Goal: Task Accomplishment & Management: Manage account settings

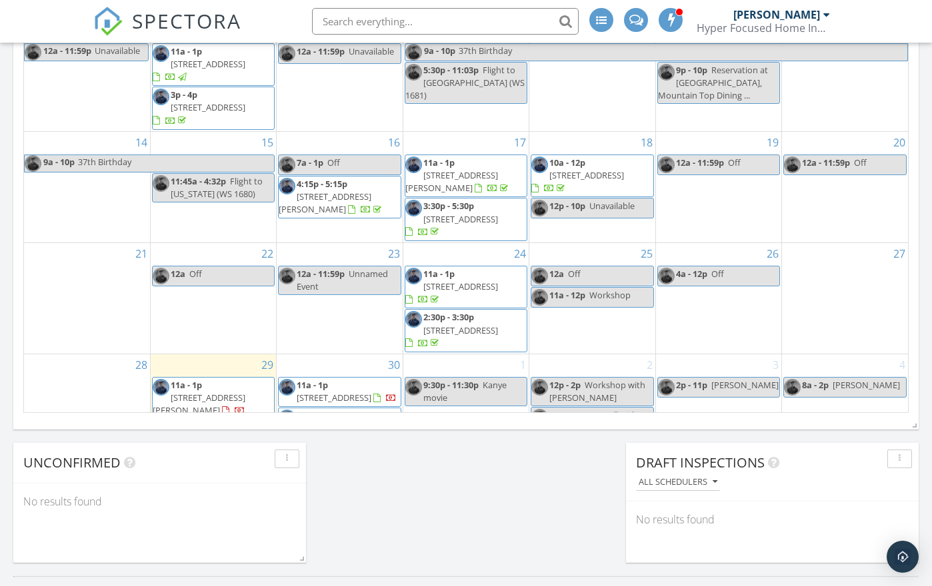
scroll to position [1213, 932]
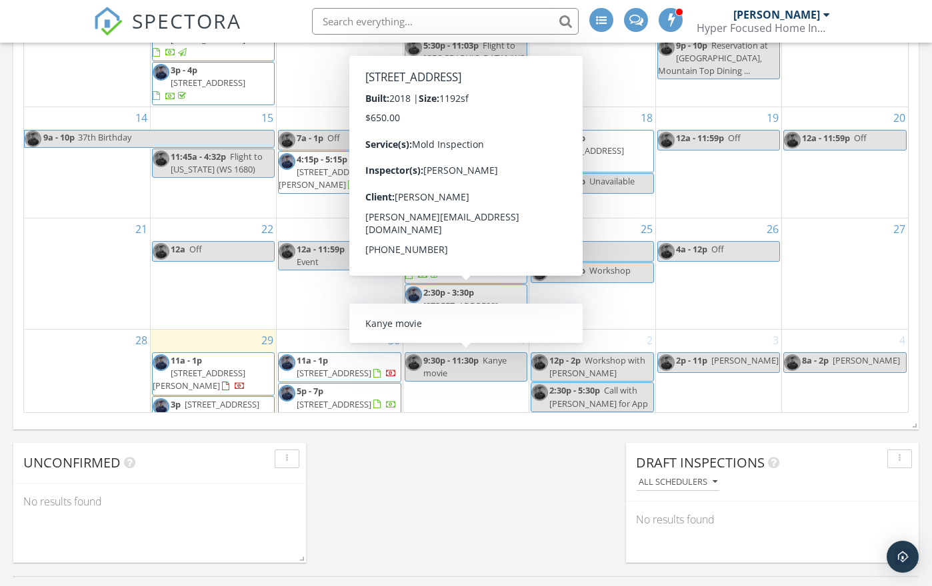
click at [368, 25] on input "text" at bounding box center [445, 21] width 267 height 27
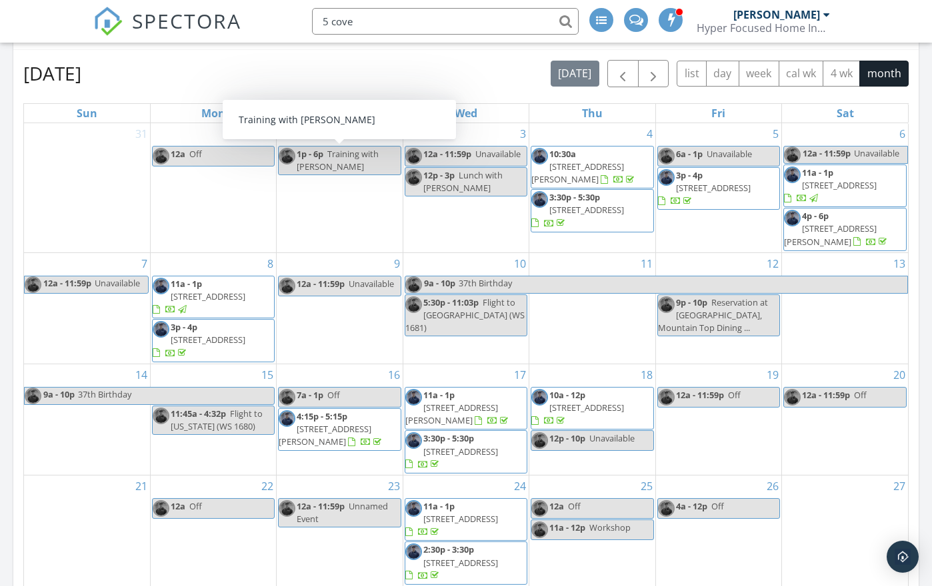
scroll to position [0, 0]
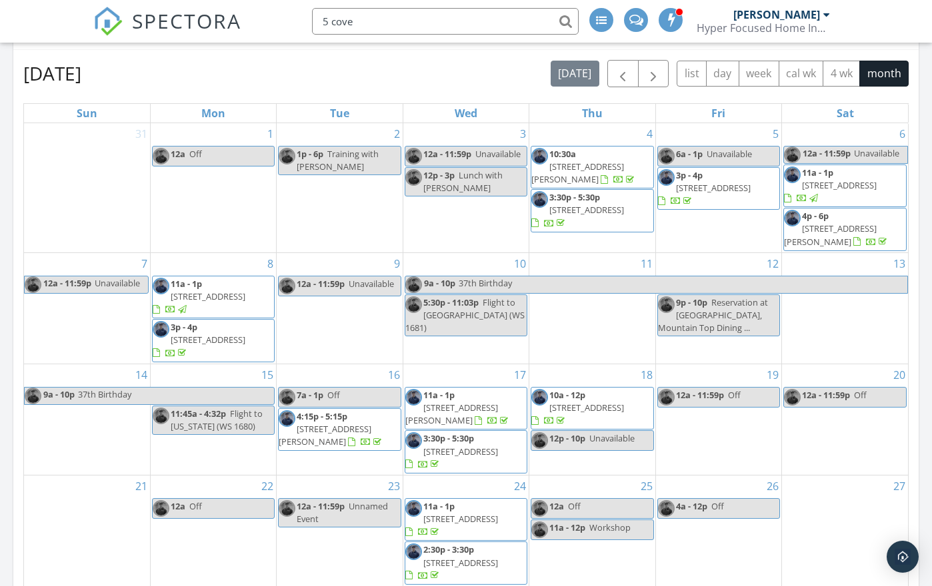
click at [375, 21] on input "5 cove" at bounding box center [445, 21] width 267 height 27
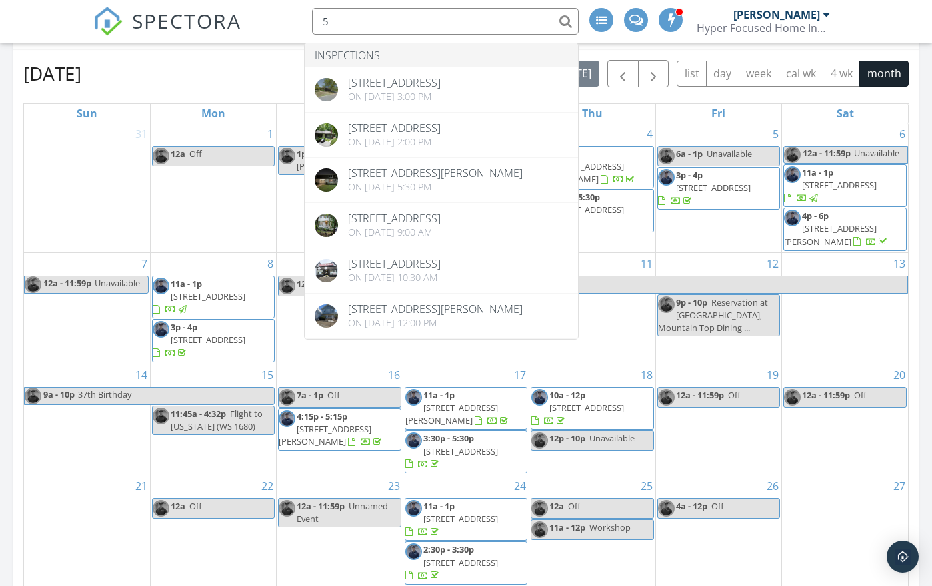
type input "5"
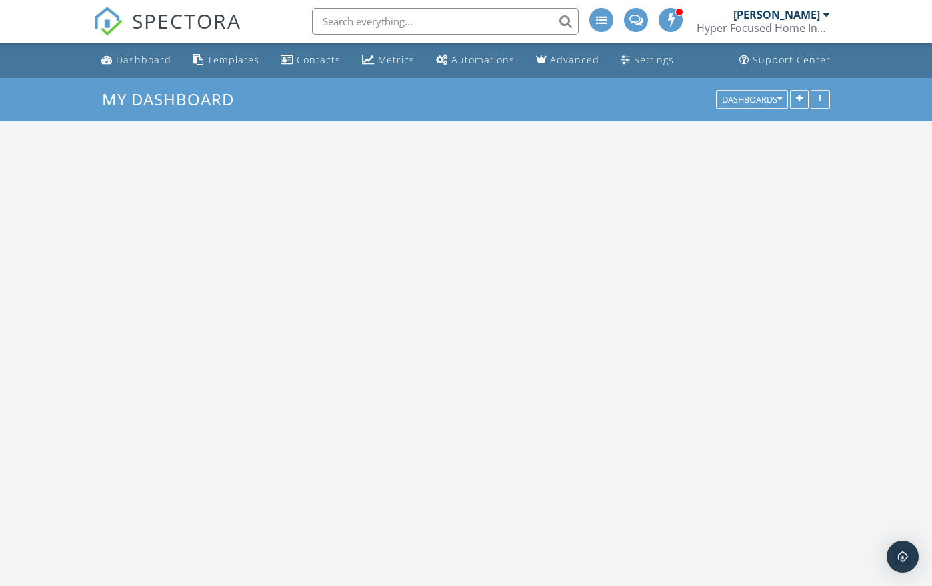
click at [395, 24] on input "text" at bounding box center [445, 21] width 267 height 27
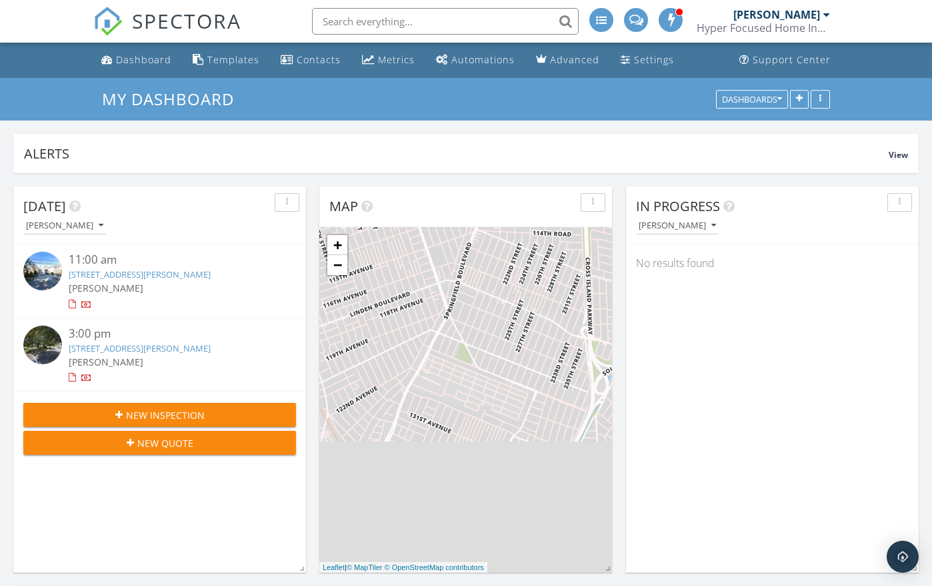
scroll to position [1213, 932]
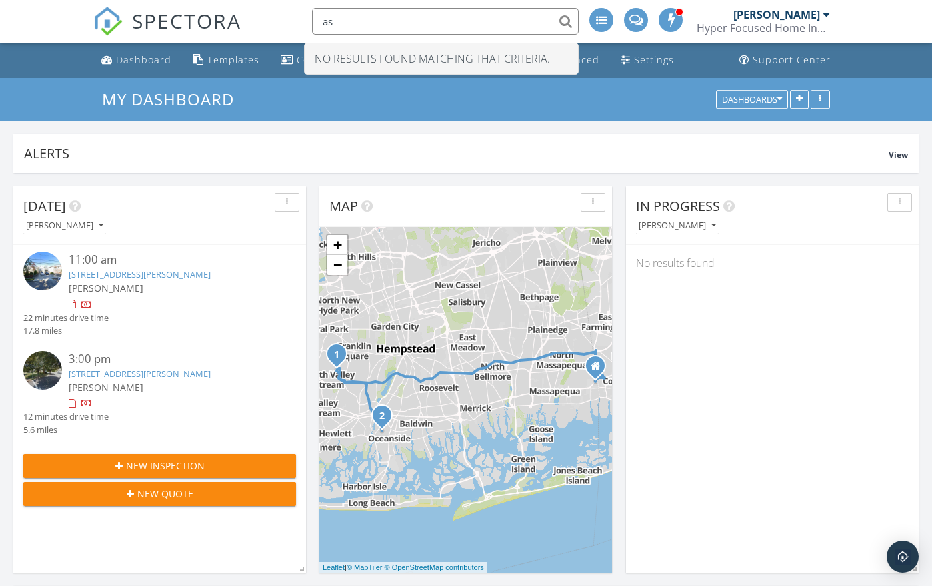
type input "a"
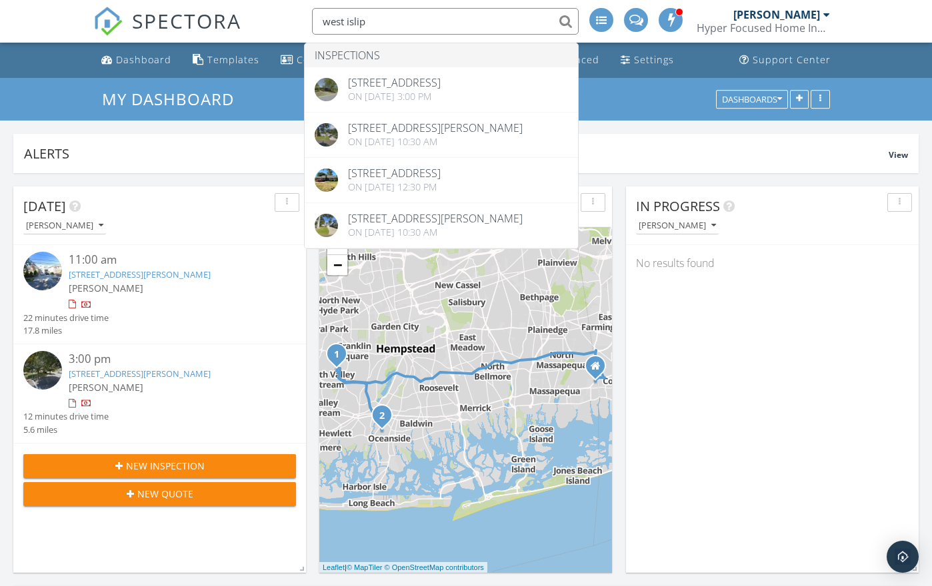
type input "west slip"
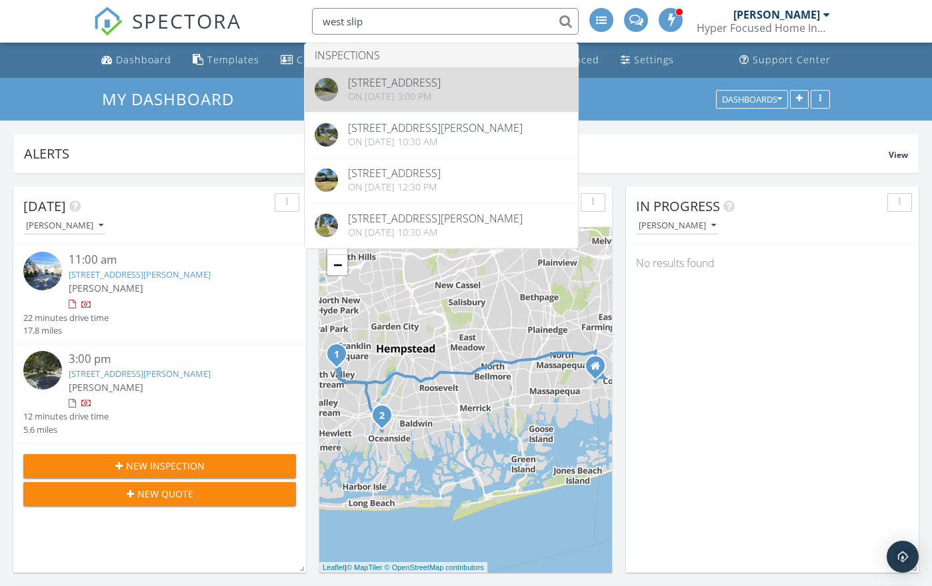
drag, startPoint x: 391, startPoint y: 22, endPoint x: 401, endPoint y: 89, distance: 68.0
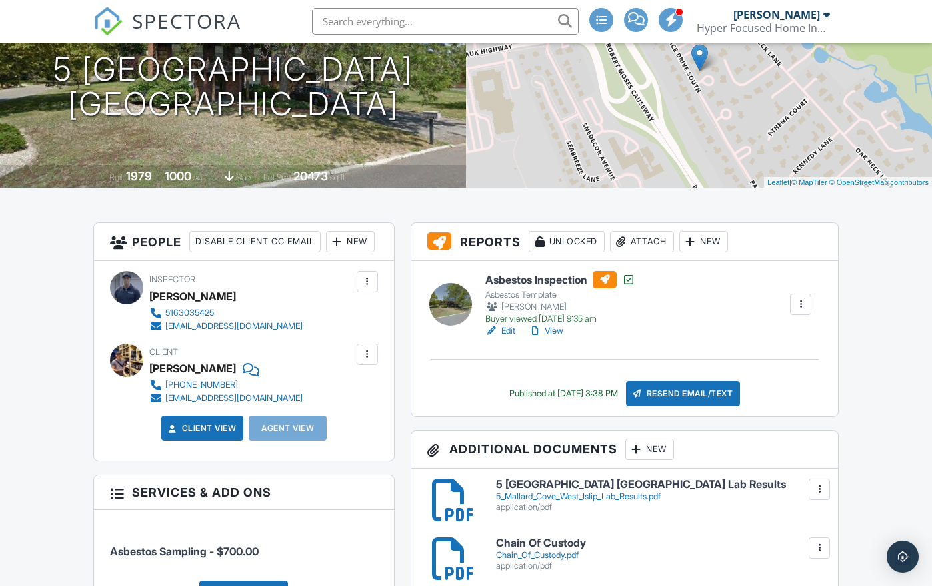
scroll to position [171, 0]
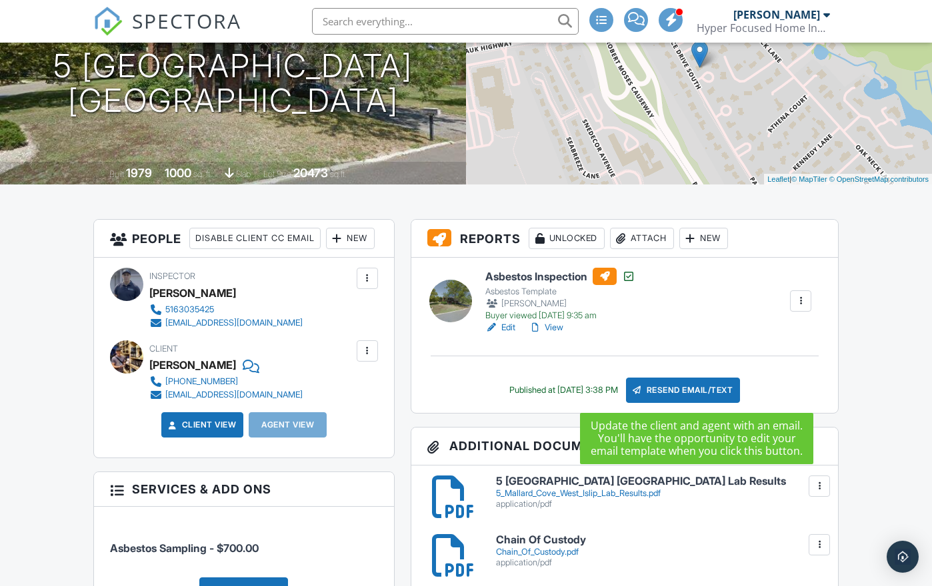
click at [682, 391] on div "Resend Email/Text" at bounding box center [683, 390] width 115 height 25
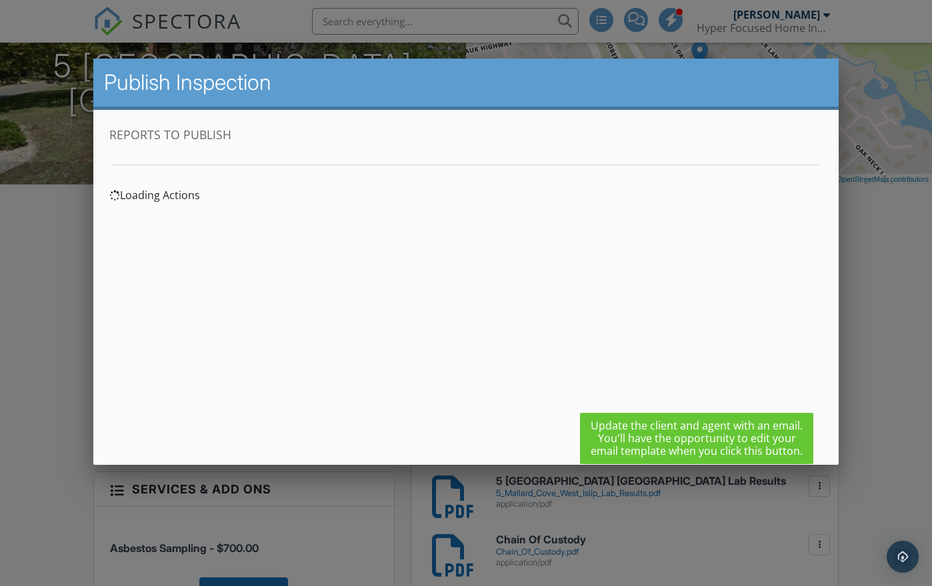
scroll to position [0, 0]
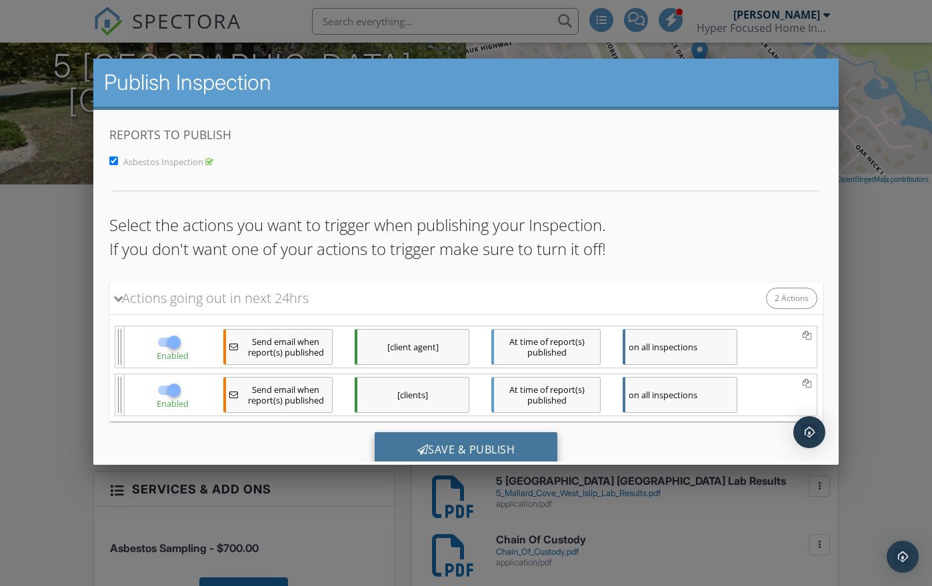
click at [465, 446] on div "Save & Publish" at bounding box center [465, 450] width 183 height 36
